Goal: Connect with others: Connect with others

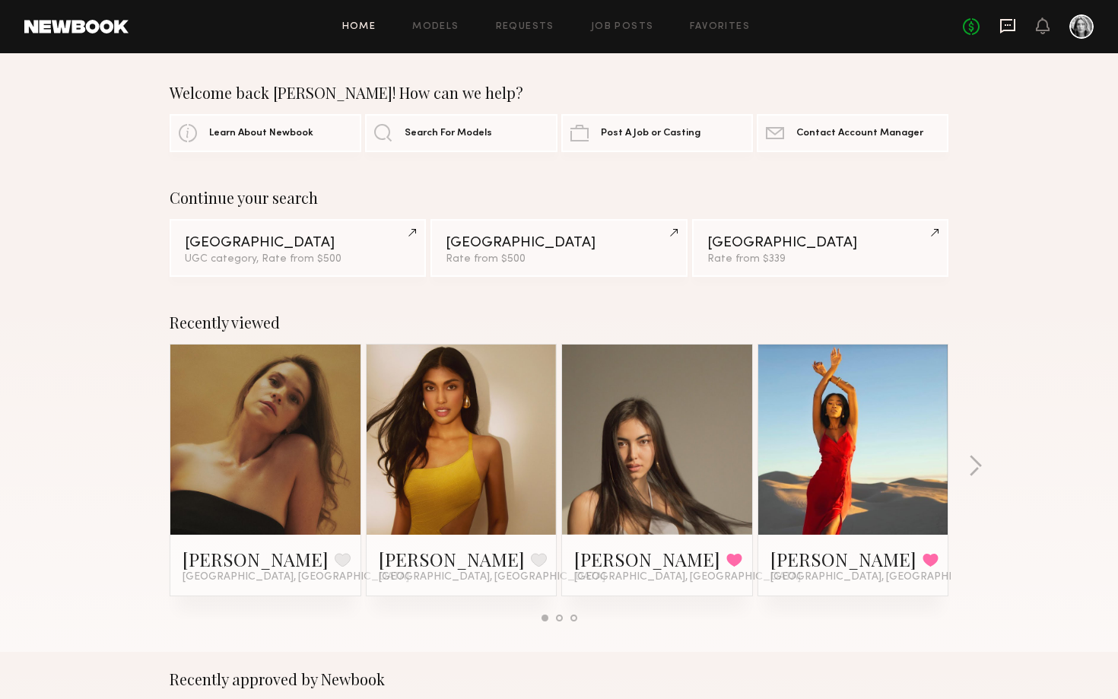
click at [1015, 33] on icon at bounding box center [1008, 25] width 17 height 17
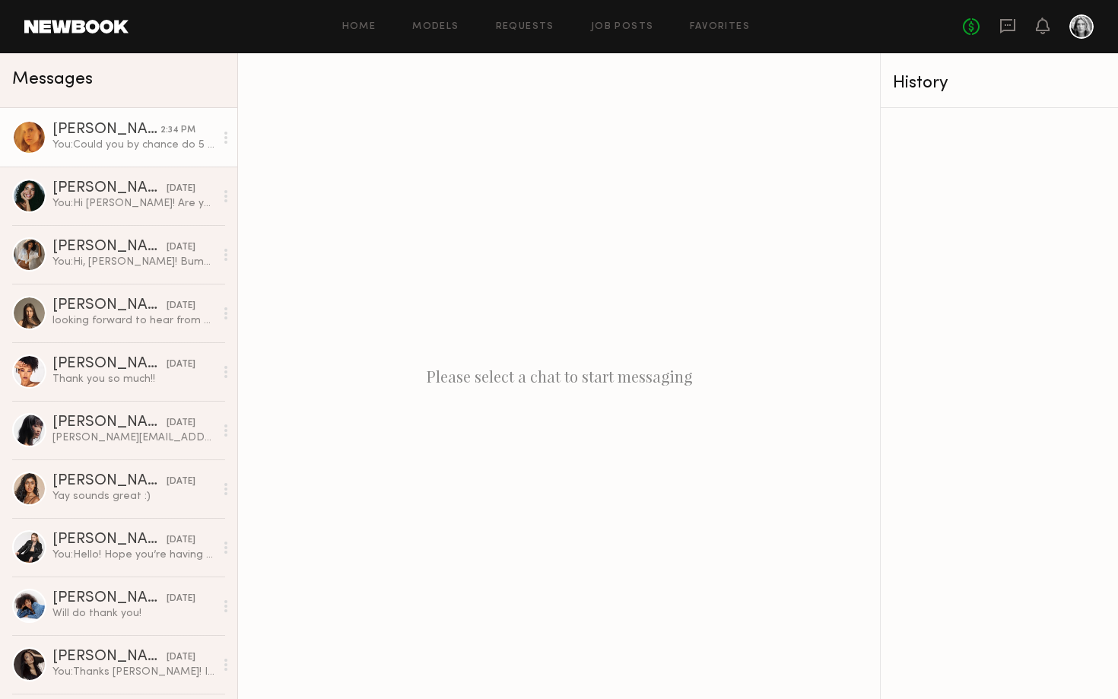
click at [143, 158] on link "Kat S. 2:34 PM You: Could you by chance do 5 hours total for $500?" at bounding box center [118, 137] width 237 height 59
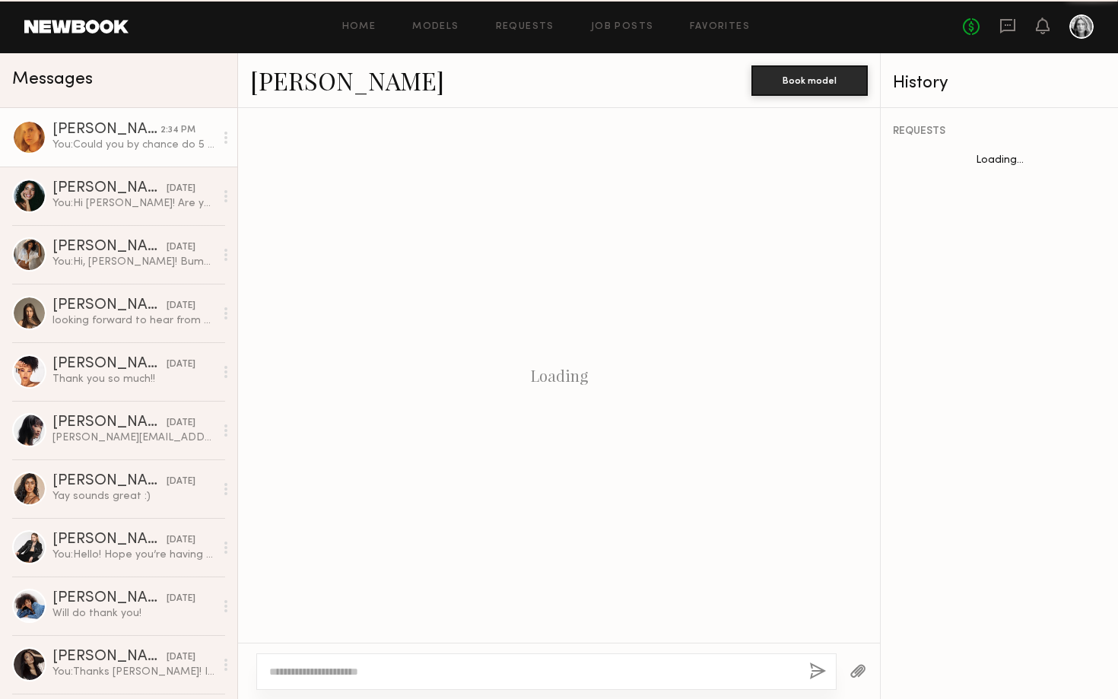
scroll to position [416, 0]
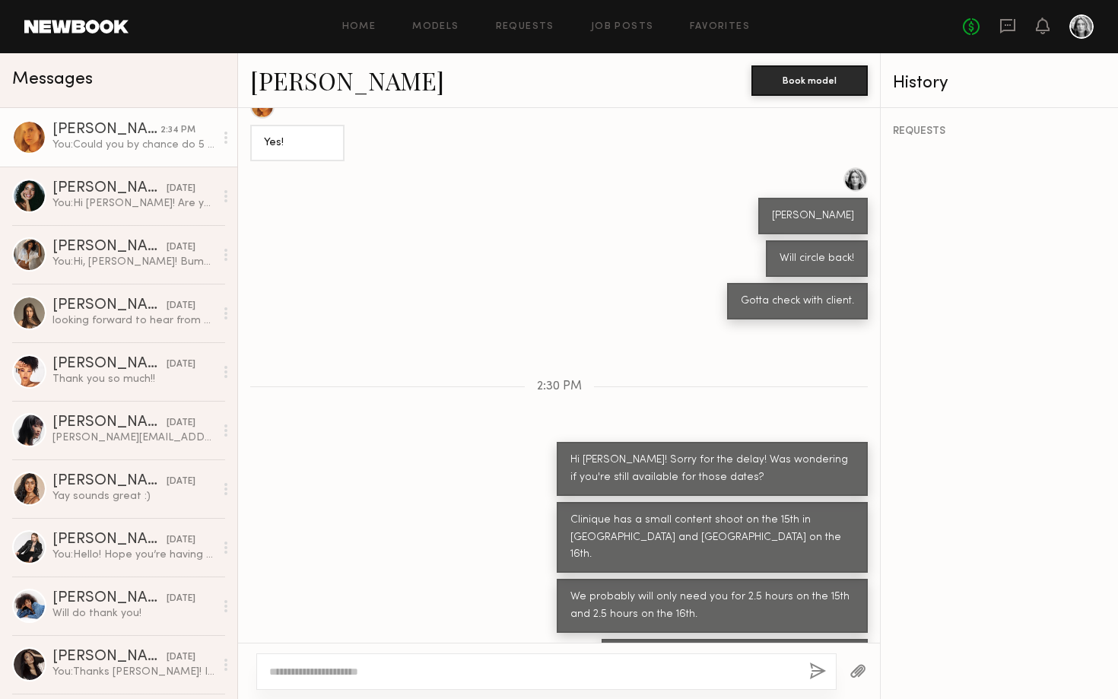
click at [265, 86] on link "Kat S." at bounding box center [347, 80] width 194 height 33
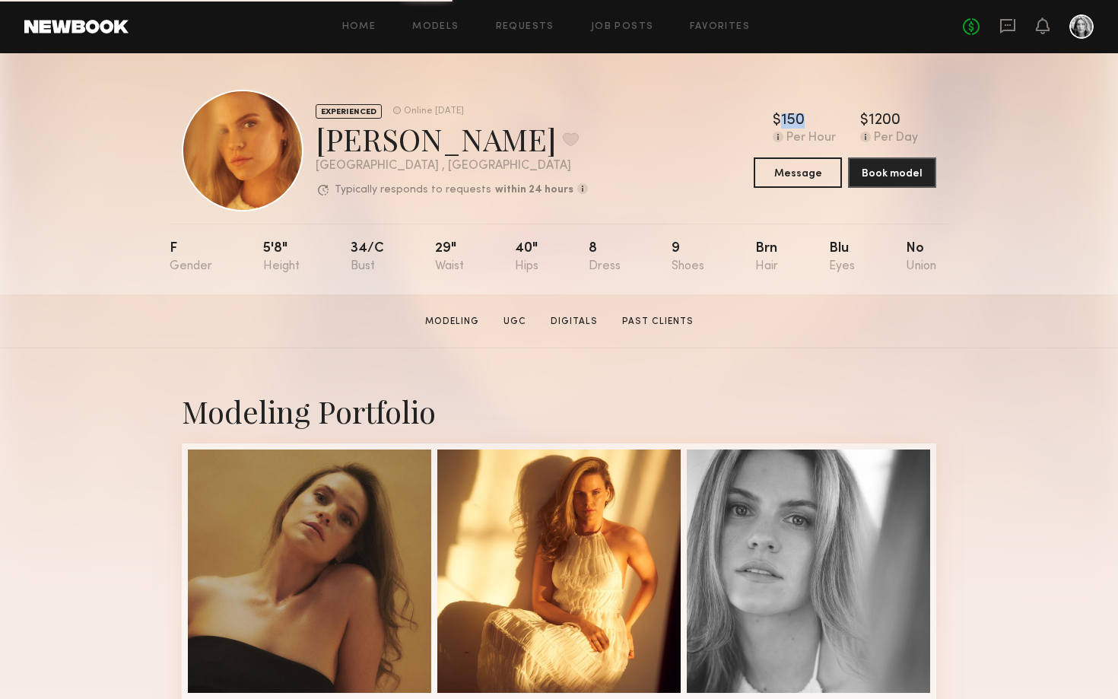
drag, startPoint x: 802, startPoint y: 119, endPoint x: 770, endPoint y: 119, distance: 31.9
click at [770, 119] on div "$ Typical rate set by model. Can vary by project & usage. 150 Per Hour $ Typica…" at bounding box center [845, 129] width 183 height 32
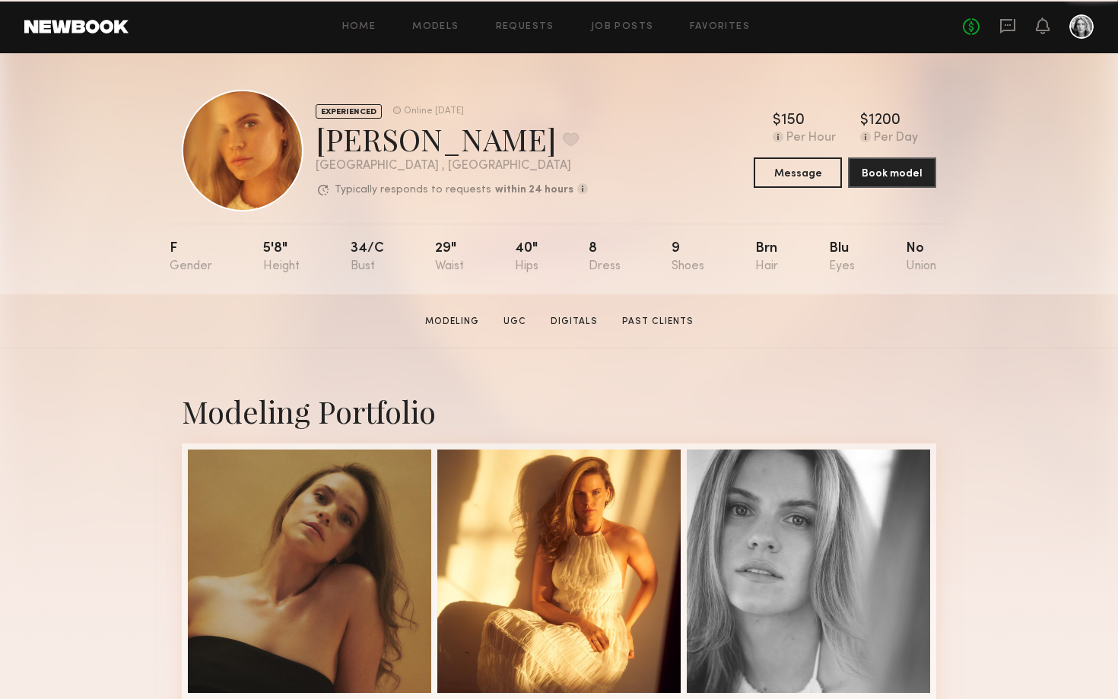
click at [770, 119] on div "$ Typical rate set by model. Can vary by project & usage. 150 Per Hour $ Typica…" at bounding box center [845, 129] width 183 height 32
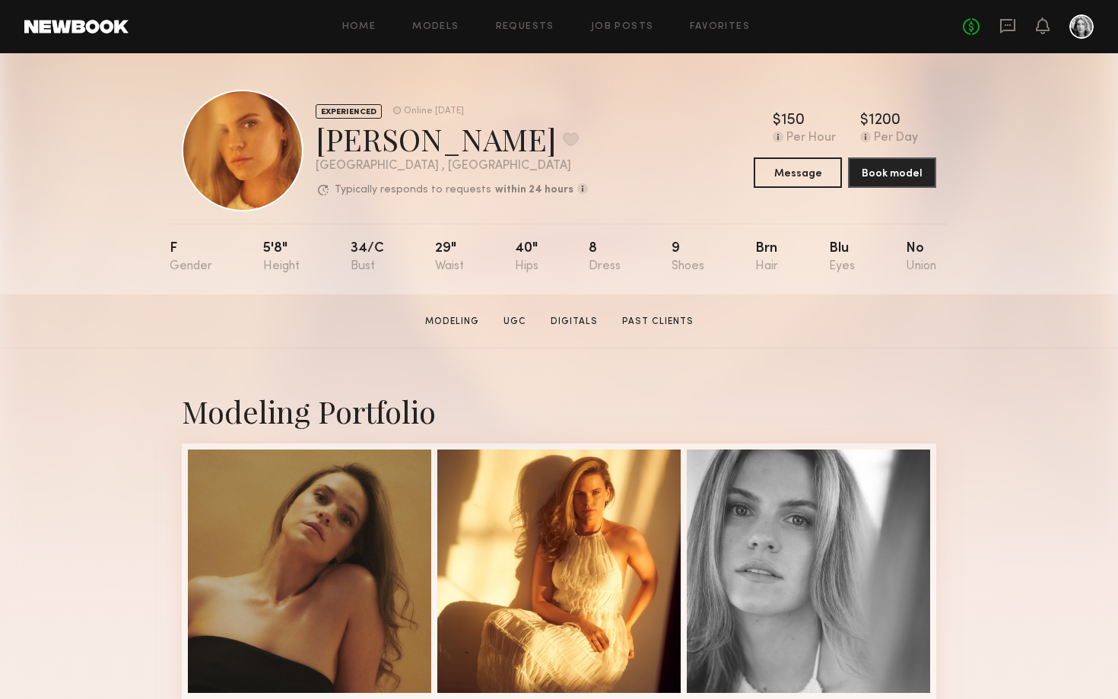
click at [770, 119] on div "$ Typical rate set by model. Can vary by project & usage. 150 Per Hour $ Typica…" at bounding box center [845, 129] width 183 height 32
click at [689, 62] on nb-model-profile-header "EXPERIENCED Online [DATE] [PERSON_NAME] Favorite [GEOGRAPHIC_DATA] , [GEOGRAPHI…" at bounding box center [559, 132] width 779 height 158
click at [690, 205] on div "EXPERIENCED Online [DATE] [PERSON_NAME] Favorite [GEOGRAPHIC_DATA] , [GEOGRAPHI…" at bounding box center [559, 151] width 755 height 122
